Goal: Task Accomplishment & Management: Complete application form

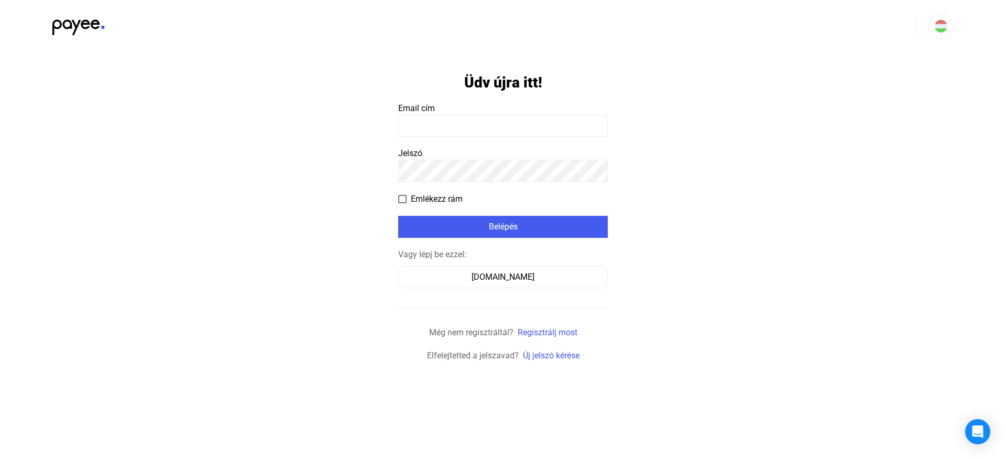
click at [809, 95] on app-form-template "Üdv újra itt! Email cím Jelszó Emlékezz rám Belépés Vagy lépj be ezzel: [DOMAIN…" at bounding box center [503, 207] width 1006 height 310
click at [357, 79] on app-form-template "Üdv újra itt! Email cím Jelszó Emlékezz rám Belépés Vagy lépj be ezzel: [DOMAIN…" at bounding box center [503, 207] width 1006 height 310
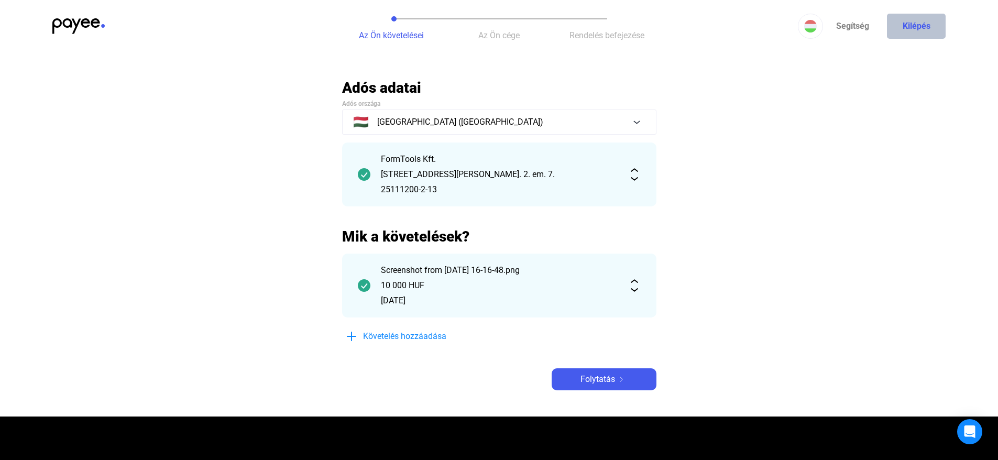
click at [900, 30] on button "Kilépés" at bounding box center [916, 26] width 59 height 25
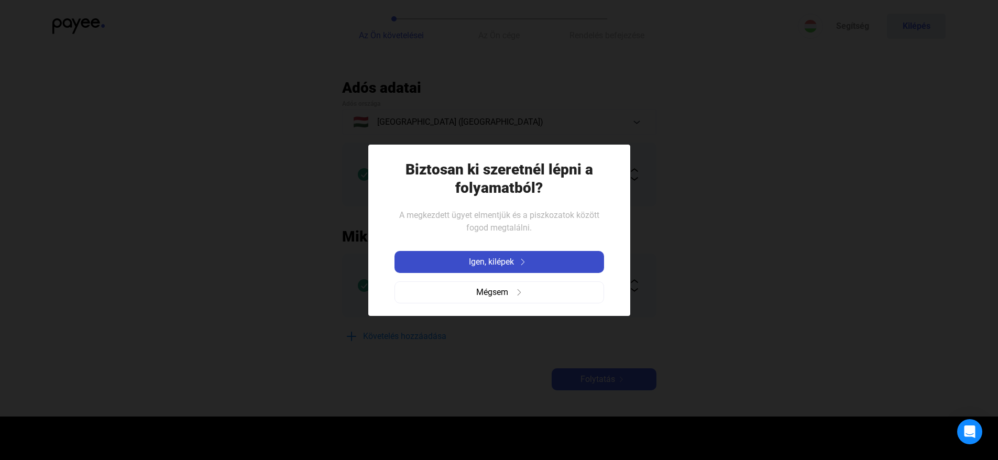
click at [529, 253] on button "Igen, kilépek" at bounding box center [500, 262] width 210 height 22
